Goal: Find specific page/section: Find specific page/section

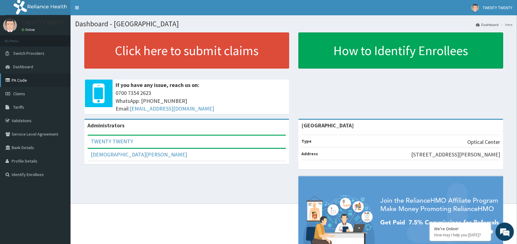
click at [26, 80] on link "PA Code" at bounding box center [35, 80] width 70 height 13
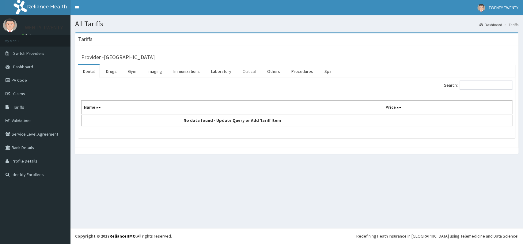
click at [245, 71] on link "Optical" at bounding box center [249, 71] width 23 height 13
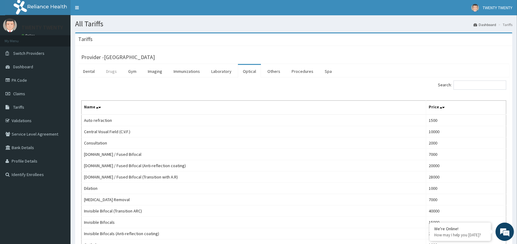
click at [111, 71] on link "Drugs" at bounding box center [111, 71] width 21 height 13
